Goal: Information Seeking & Learning: Learn about a topic

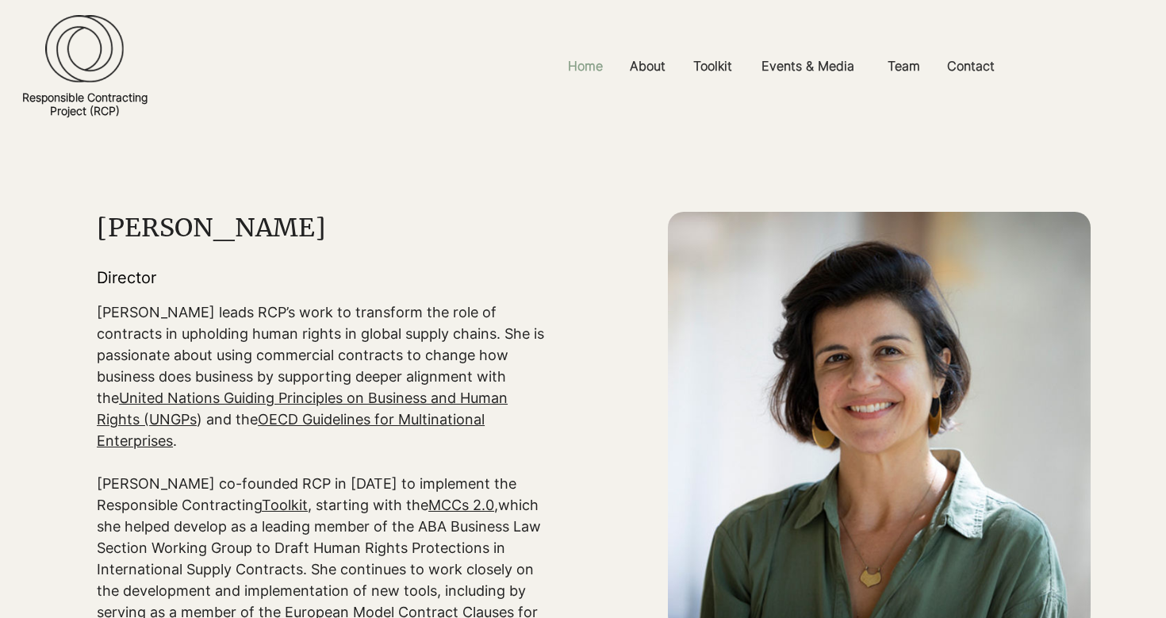
click at [585, 67] on p "Home" at bounding box center [585, 66] width 51 height 36
click at [584, 70] on p "Home" at bounding box center [585, 66] width 51 height 36
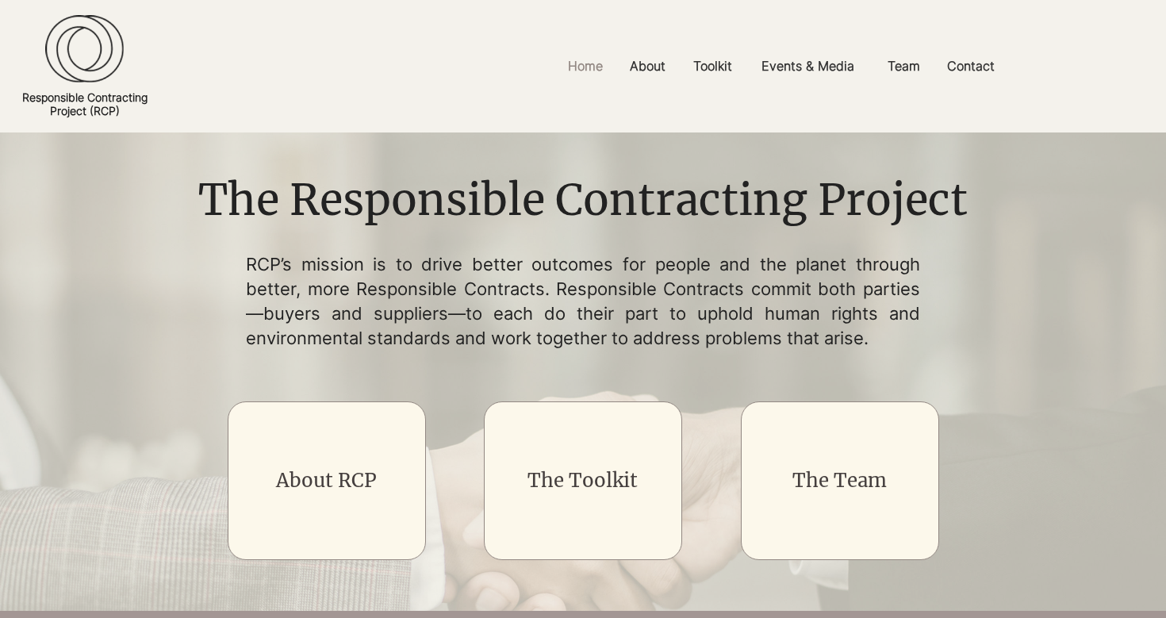
scroll to position [12, 0]
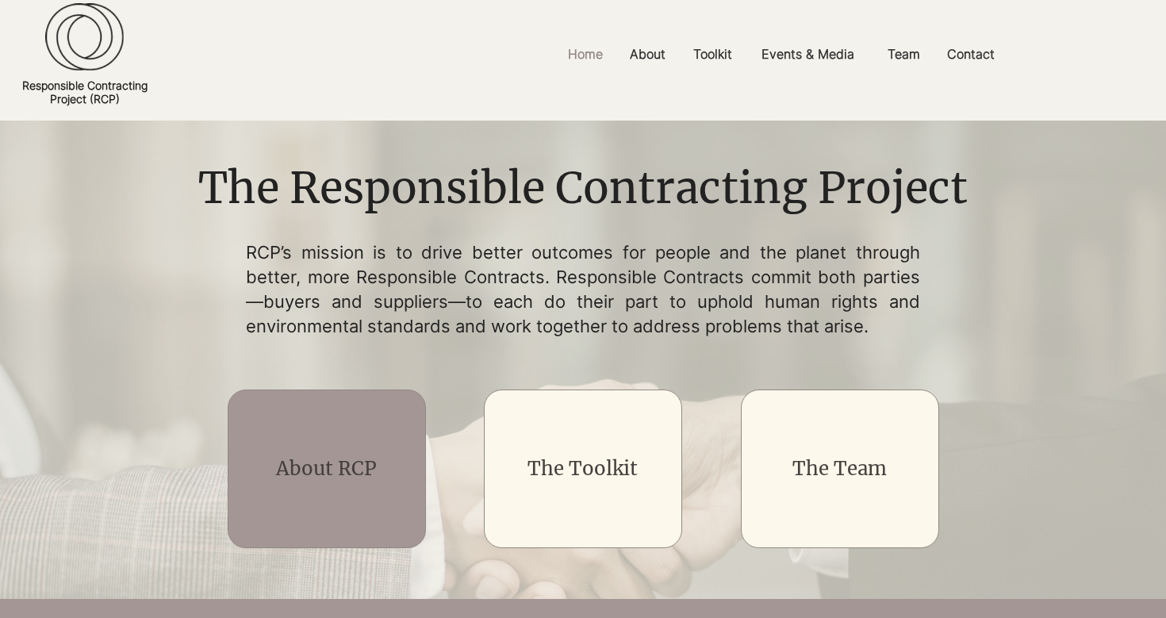
click at [351, 481] on link "About RCP" at bounding box center [326, 468] width 101 height 25
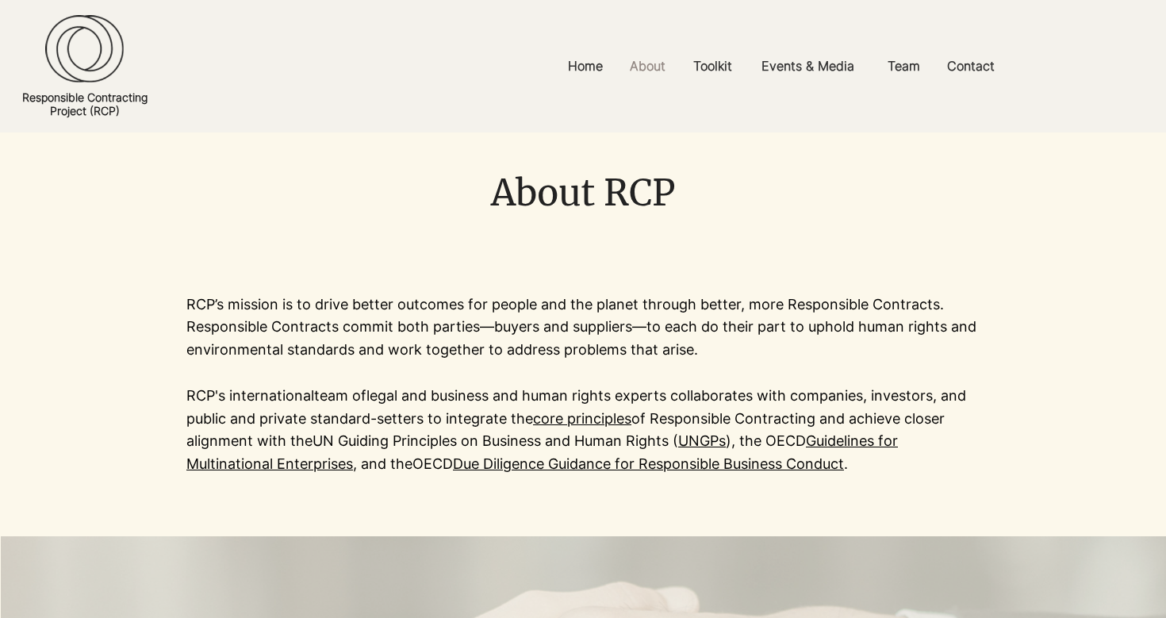
scroll to position [26, 0]
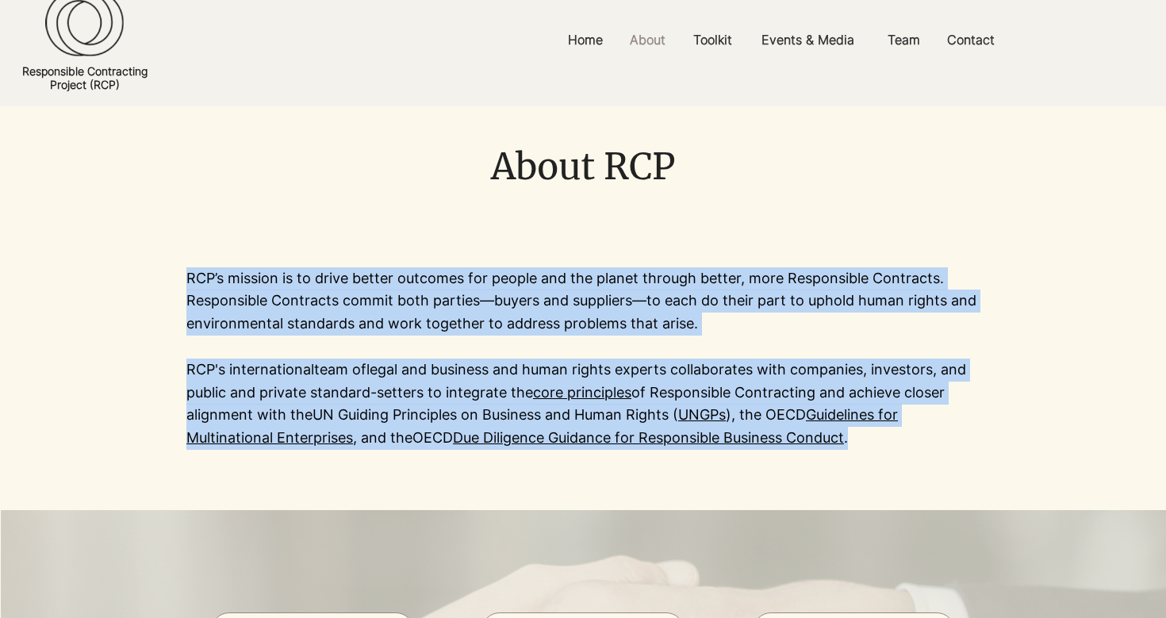
drag, startPoint x: 185, startPoint y: 288, endPoint x: 869, endPoint y: 449, distance: 702.6
click at [869, 449] on section "RCP’s mission is to drive better outcomes for people and the planet through bet…" at bounding box center [583, 358] width 1166 height 303
copy section "RCP’s mission is to drive better outcomes for people and the planet through bet…"
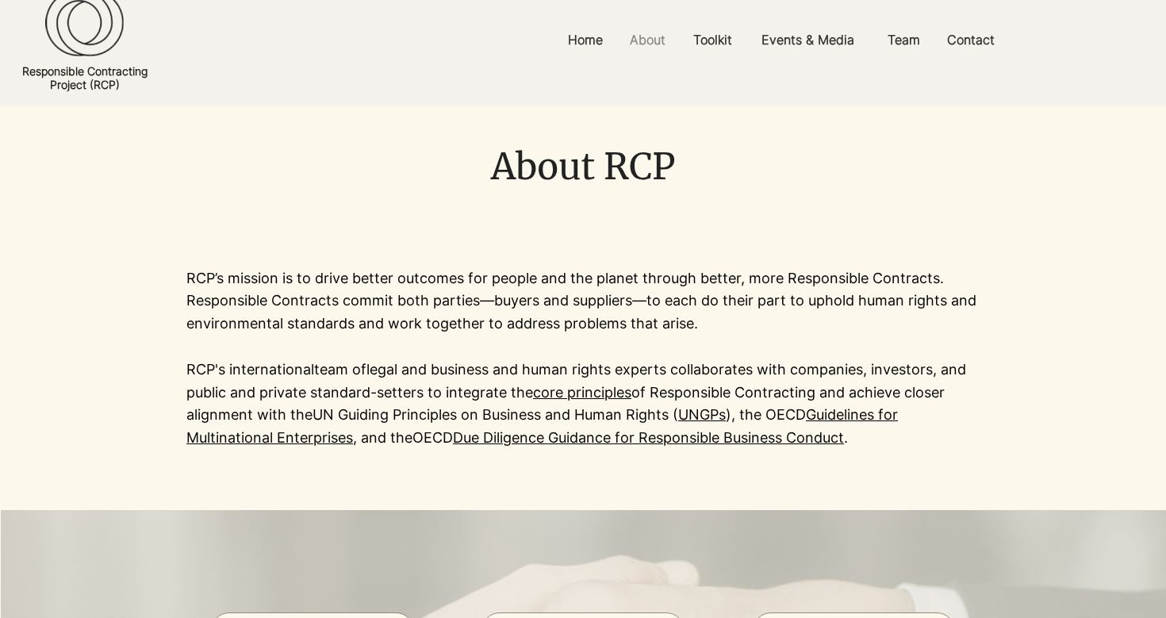
click at [462, 207] on div "main content" at bounding box center [583, 156] width 1166 height 101
click at [919, 48] on p "Team" at bounding box center [904, 40] width 48 height 36
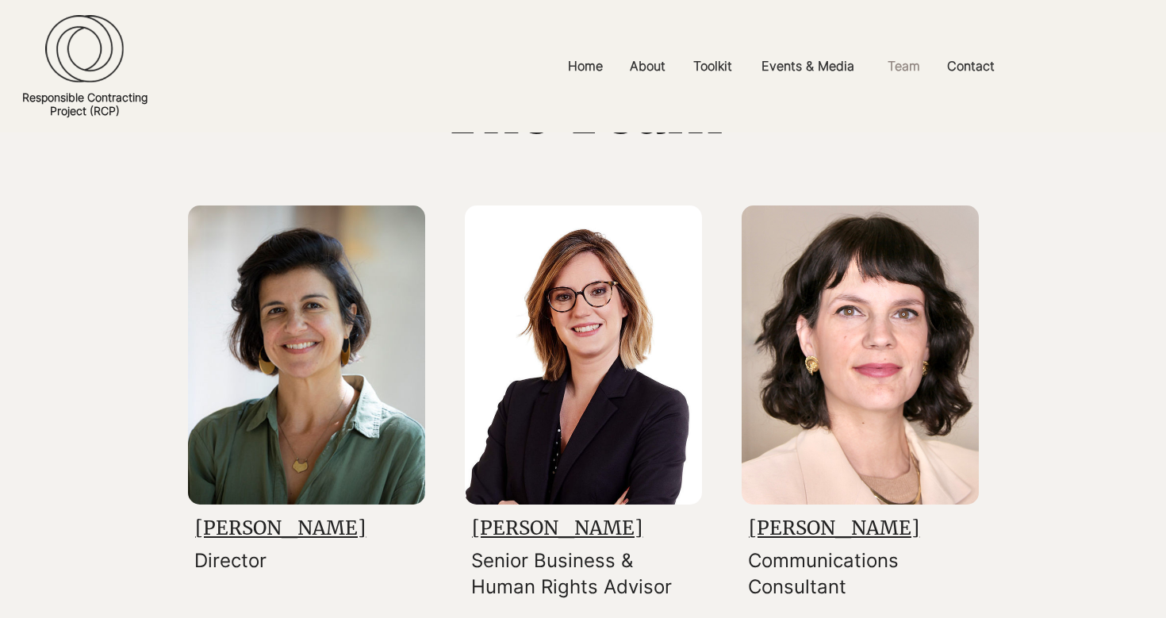
scroll to position [132, 0]
